Goal: Information Seeking & Learning: Learn about a topic

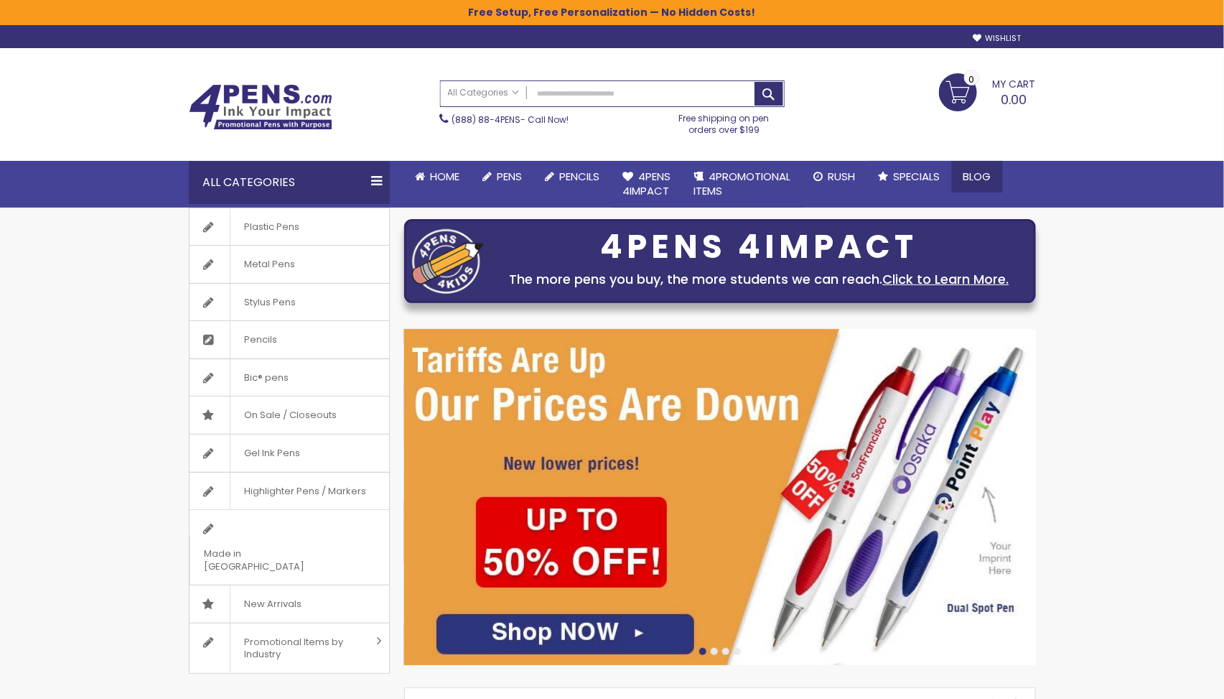
click at [982, 175] on span "Blog" at bounding box center [978, 176] width 28 height 15
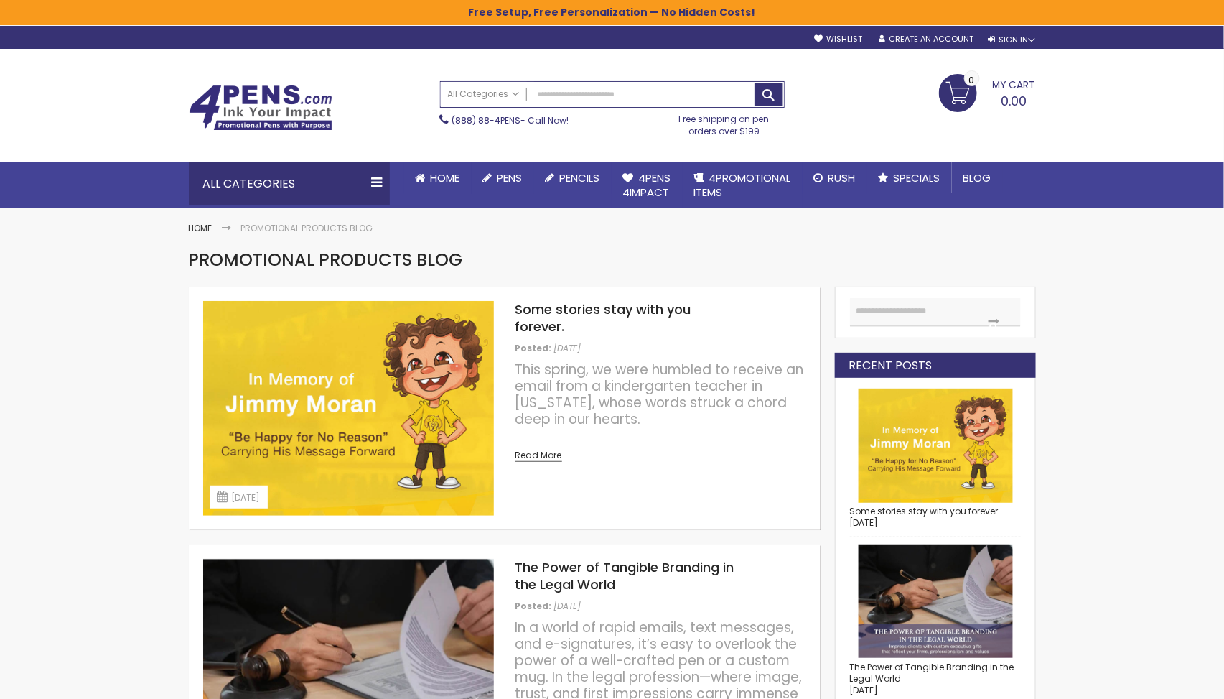
click at [393, 590] on img at bounding box center [348, 666] width 291 height 215
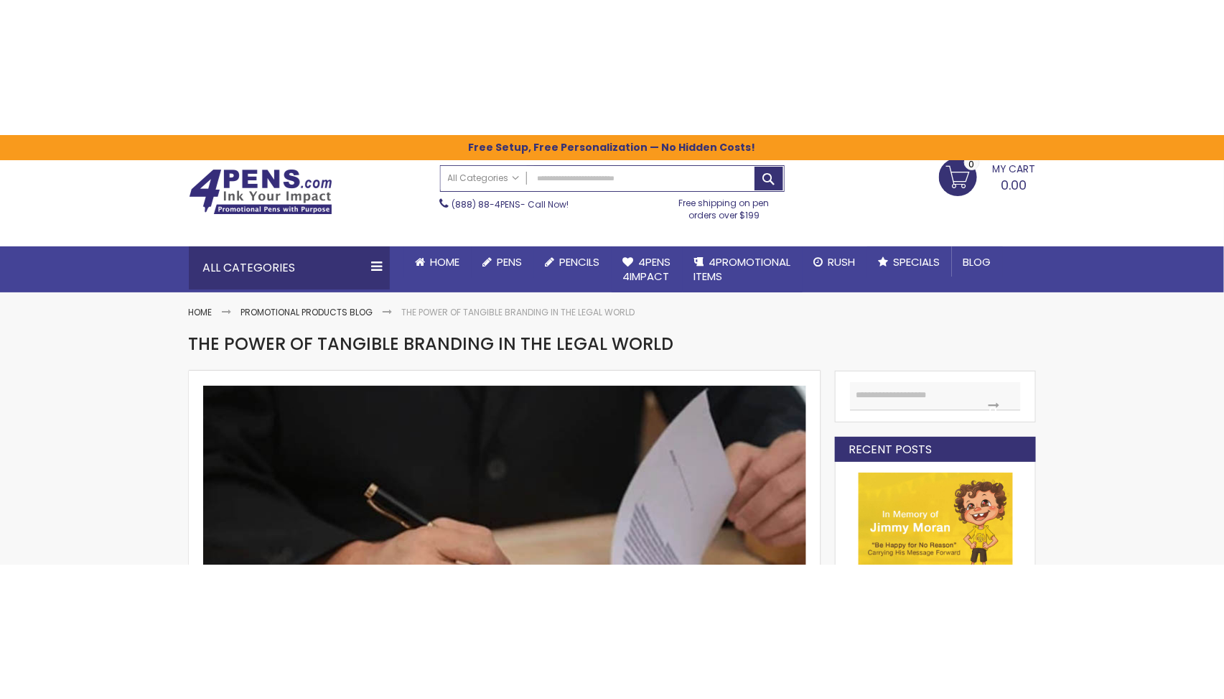
scroll to position [53, 0]
